Goal: Transaction & Acquisition: Purchase product/service

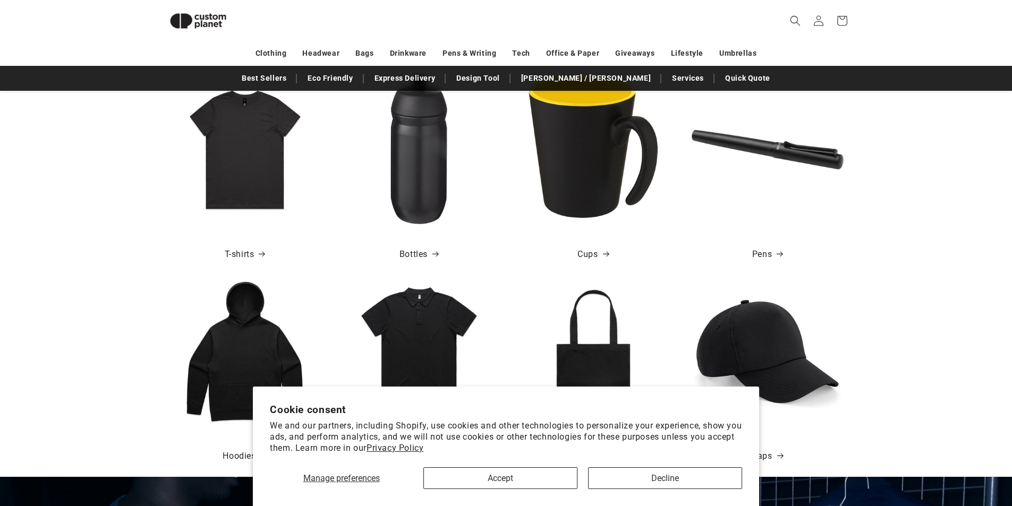
scroll to position [514, 0]
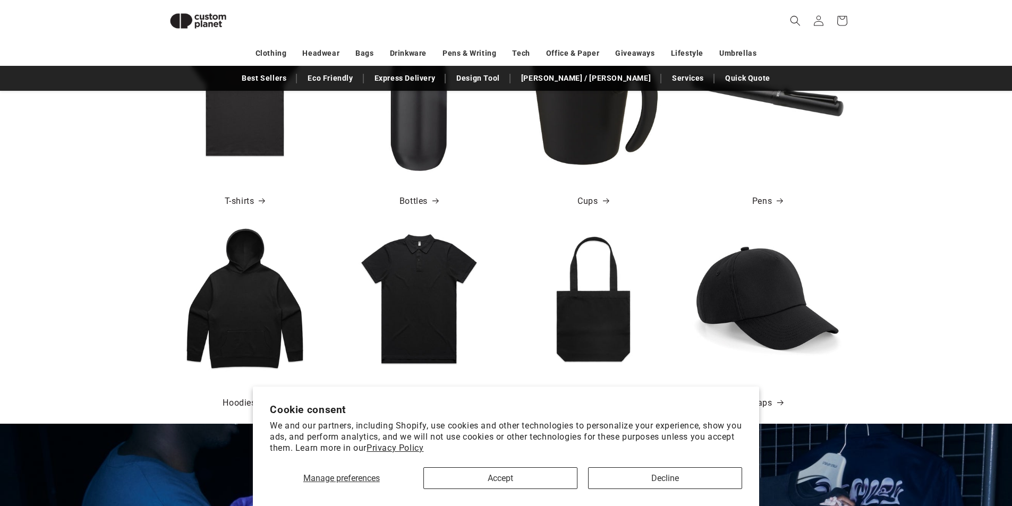
click at [245, 185] on div "T-shirts" at bounding box center [245, 198] width 168 height 50
click at [253, 201] on link "T-shirts" at bounding box center [245, 201] width 40 height 15
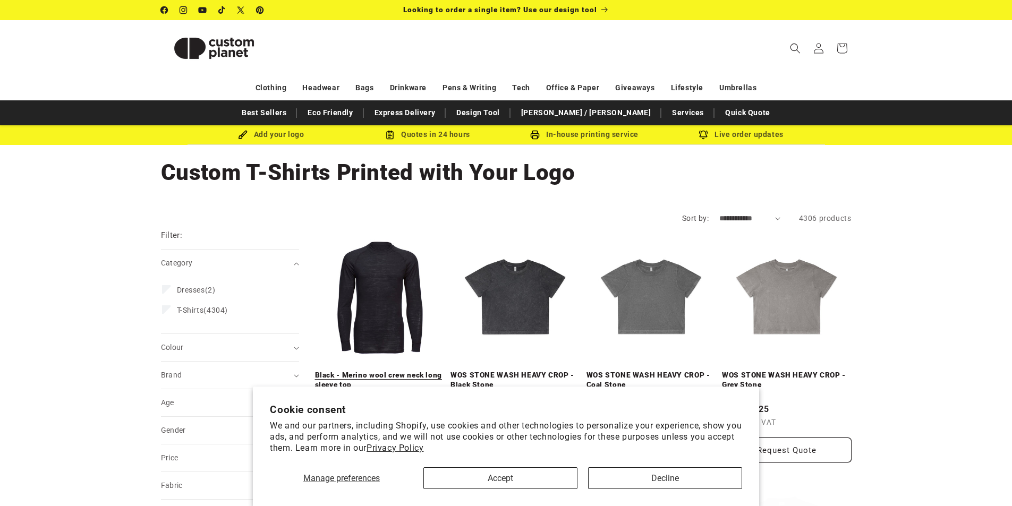
scroll to position [53, 0]
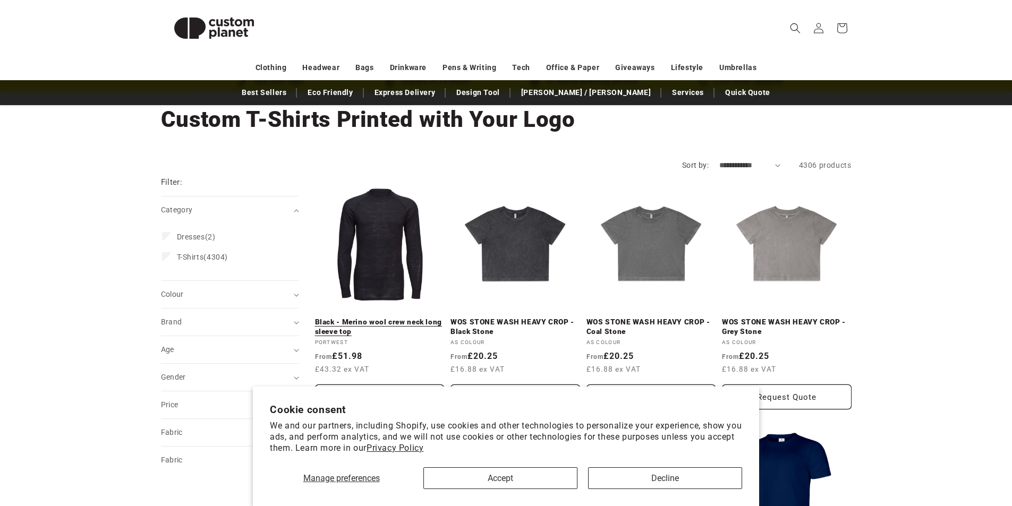
click at [376, 318] on link "Black - Merino wool crew neck long sleeve top" at bounding box center [380, 327] width 130 height 19
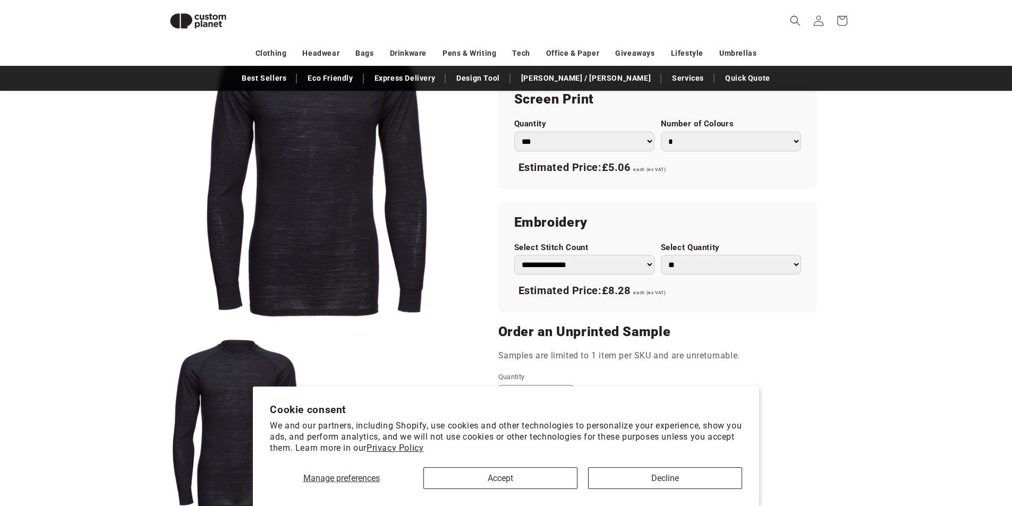
scroll to position [889, 0]
